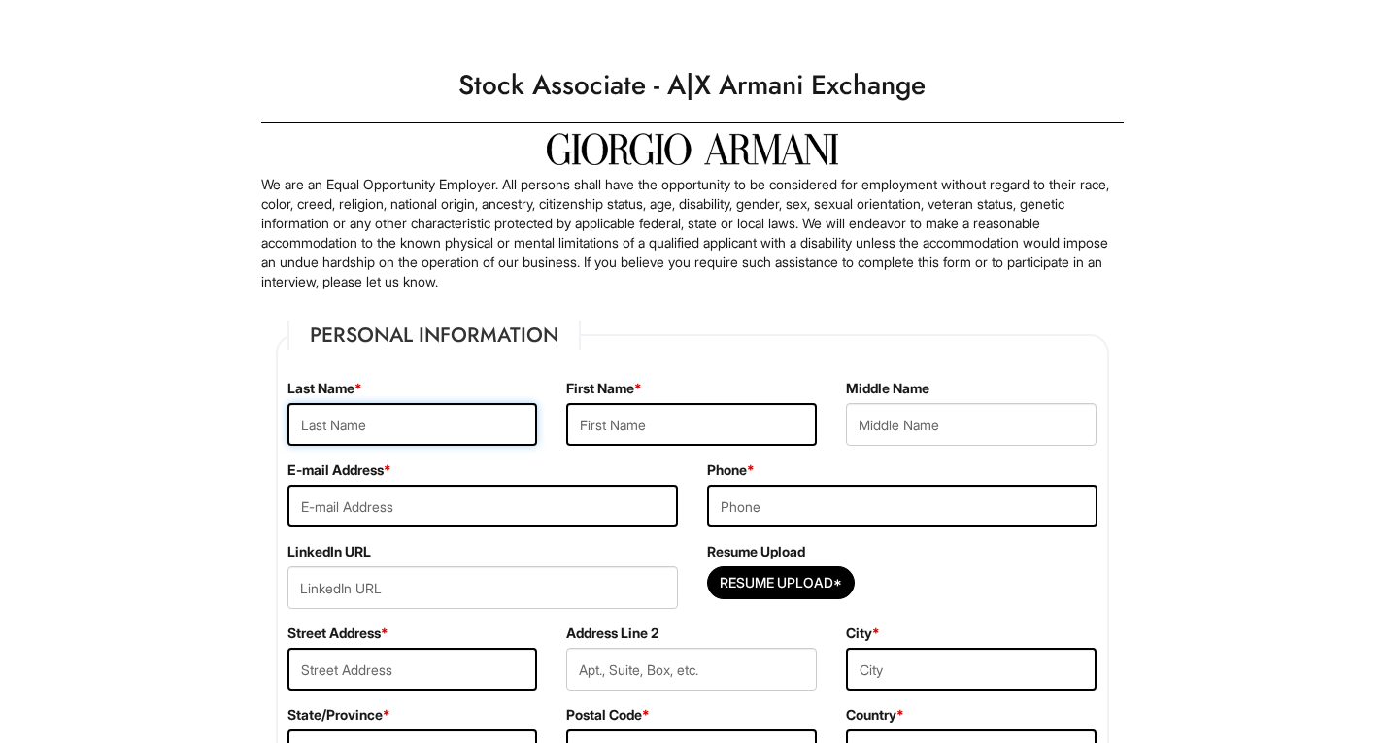
click at [405, 426] on input "text" at bounding box center [412, 424] width 251 height 43
type input "[PERSON_NAME]"
click at [598, 438] on input "text" at bounding box center [691, 424] width 251 height 43
type input "[PERSON_NAME]"
click at [870, 425] on input "text" at bounding box center [971, 424] width 251 height 43
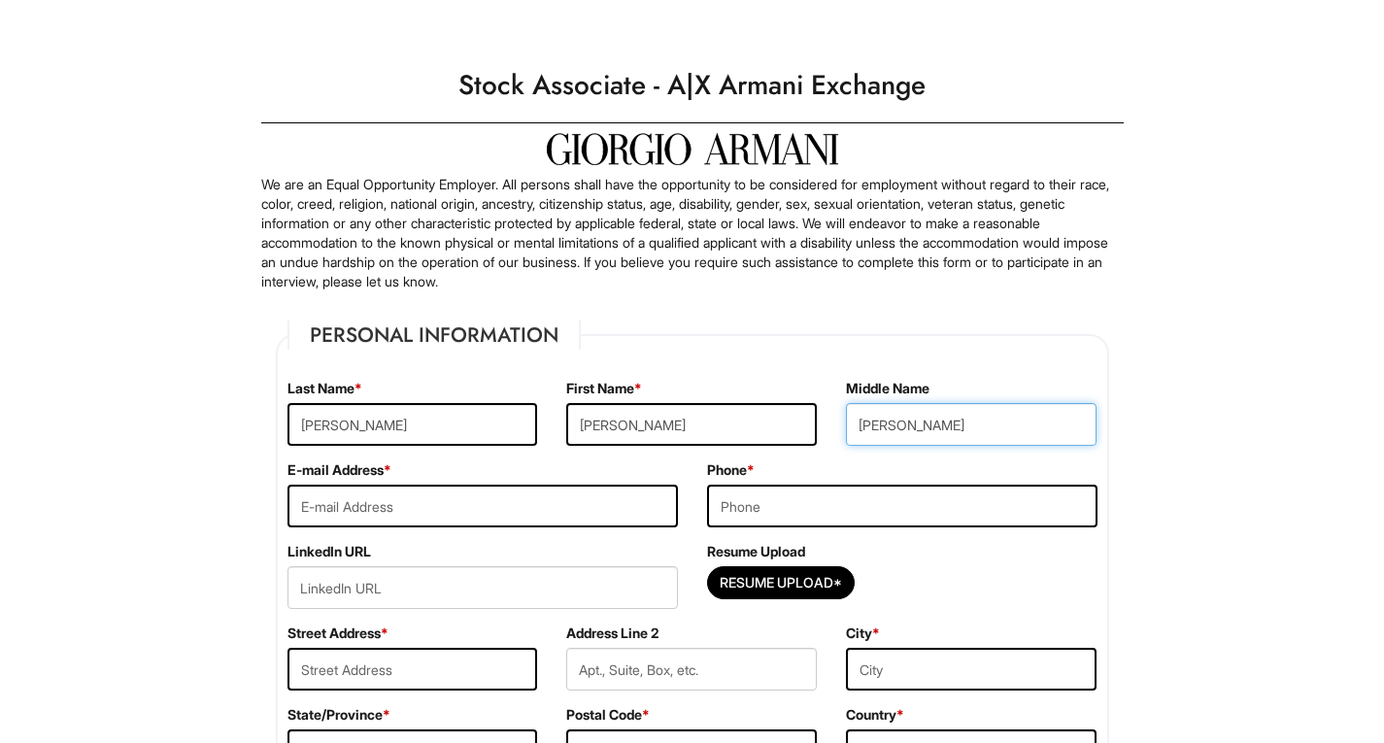
type input "[PERSON_NAME]"
click at [500, 518] on input "email" at bounding box center [482, 506] width 390 height 43
type input "[EMAIL_ADDRESS][DOMAIN_NAME]"
type input "9257666408"
type input "[STREET_ADDRESS][PERSON_NAME]"
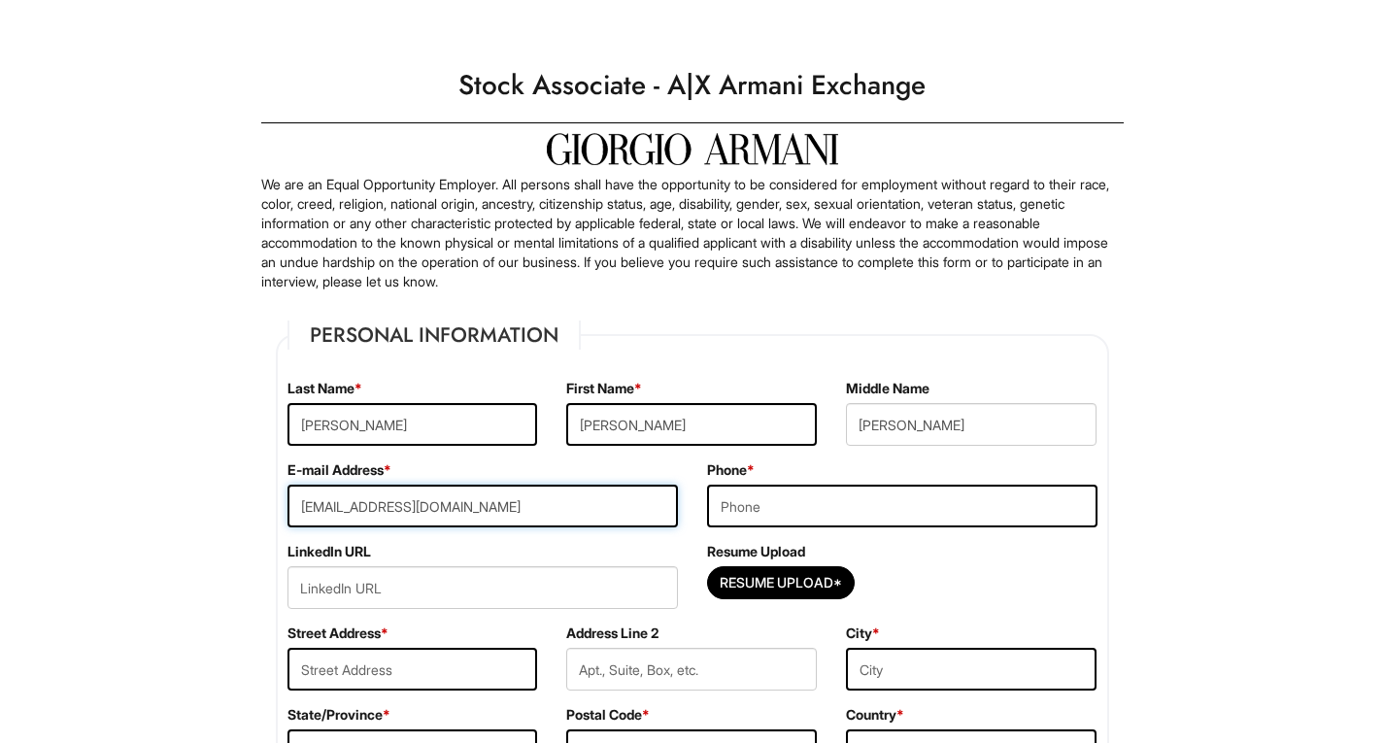
type input "[GEOGRAPHIC_DATA]"
select select "NV"
type input "89119"
select select "[GEOGRAPHIC_DATA]"
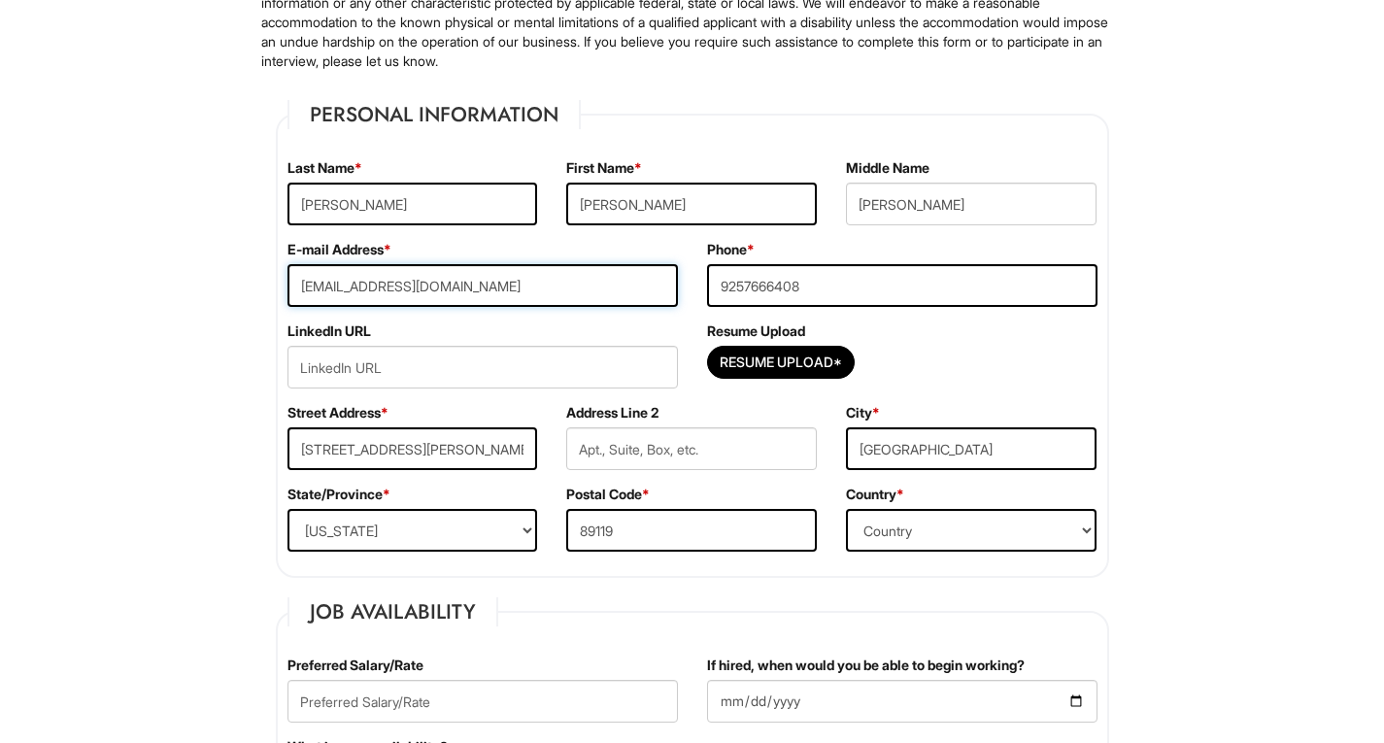
scroll to position [221, 0]
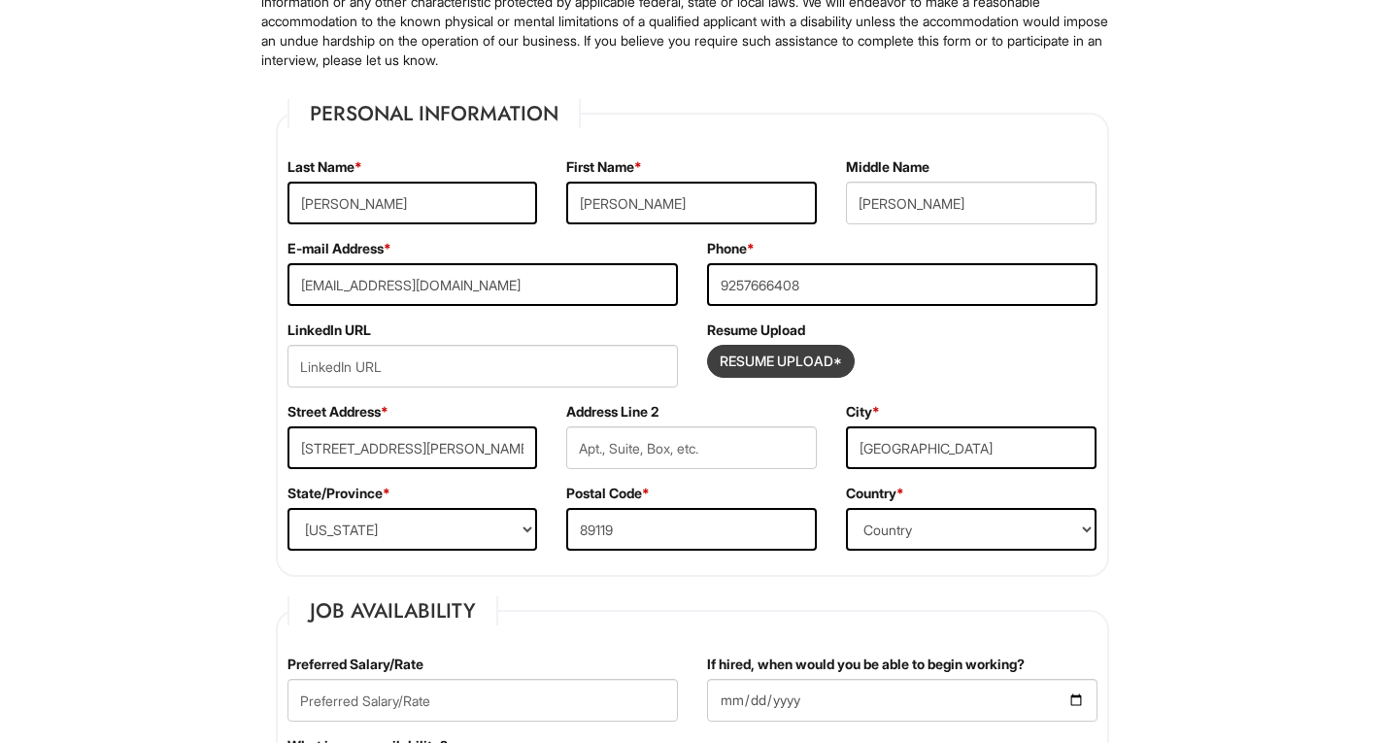
click at [741, 351] on input "Resume Upload*" at bounding box center [781, 361] width 146 height 31
